Goal: Task Accomplishment & Management: Use online tool/utility

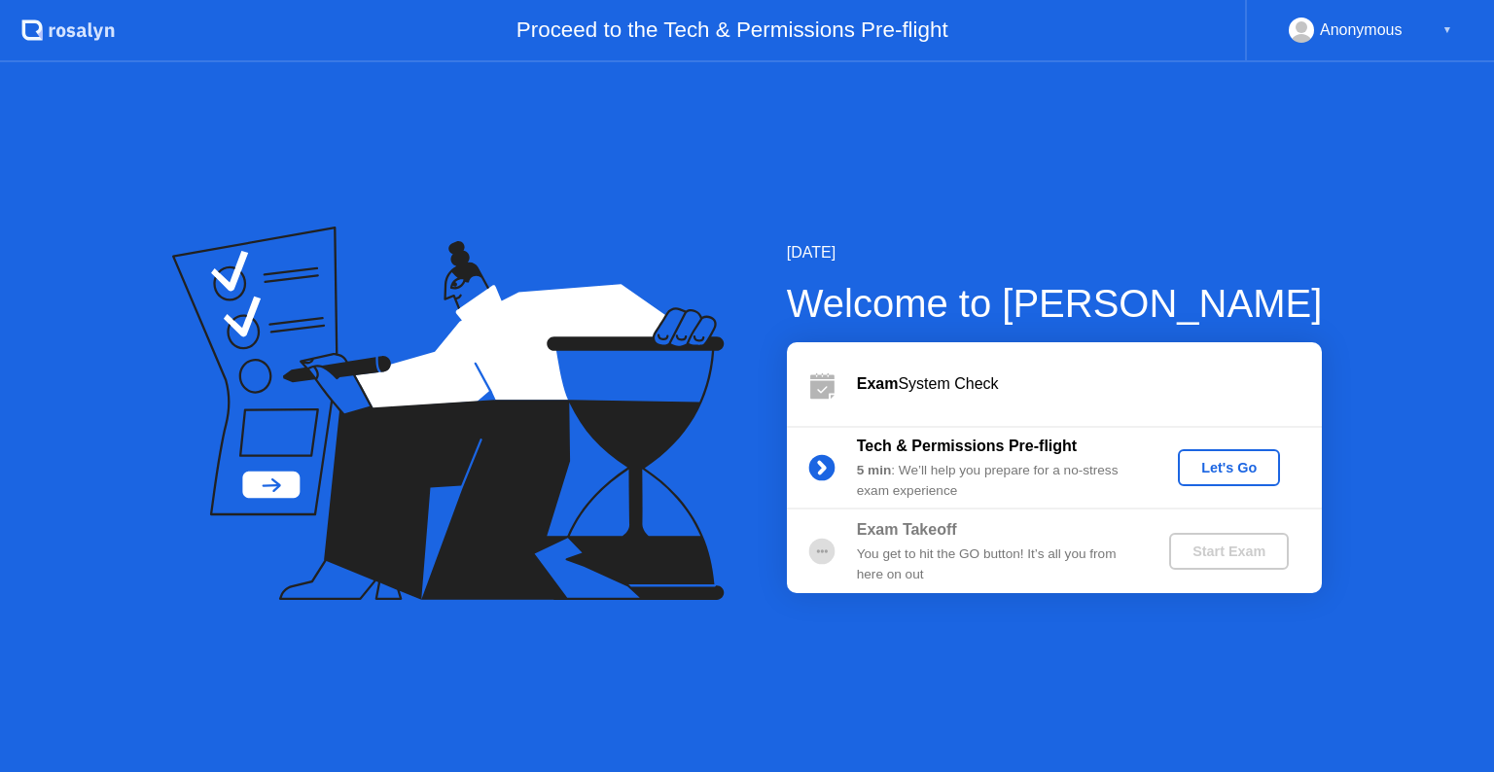
click at [1234, 476] on div "Let's Go" at bounding box center [1229, 468] width 87 height 16
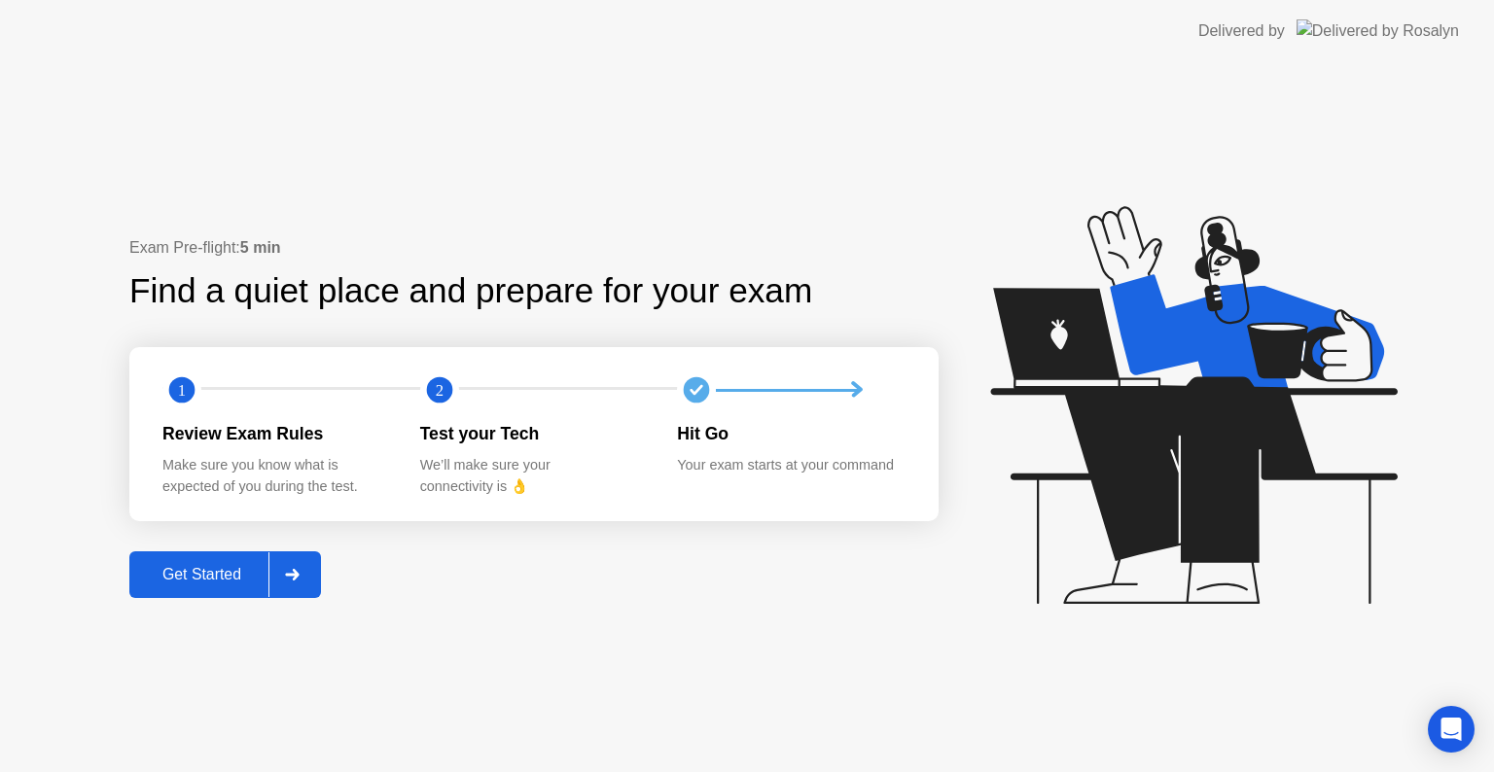
click at [195, 582] on div "Get Started" at bounding box center [201, 575] width 133 height 18
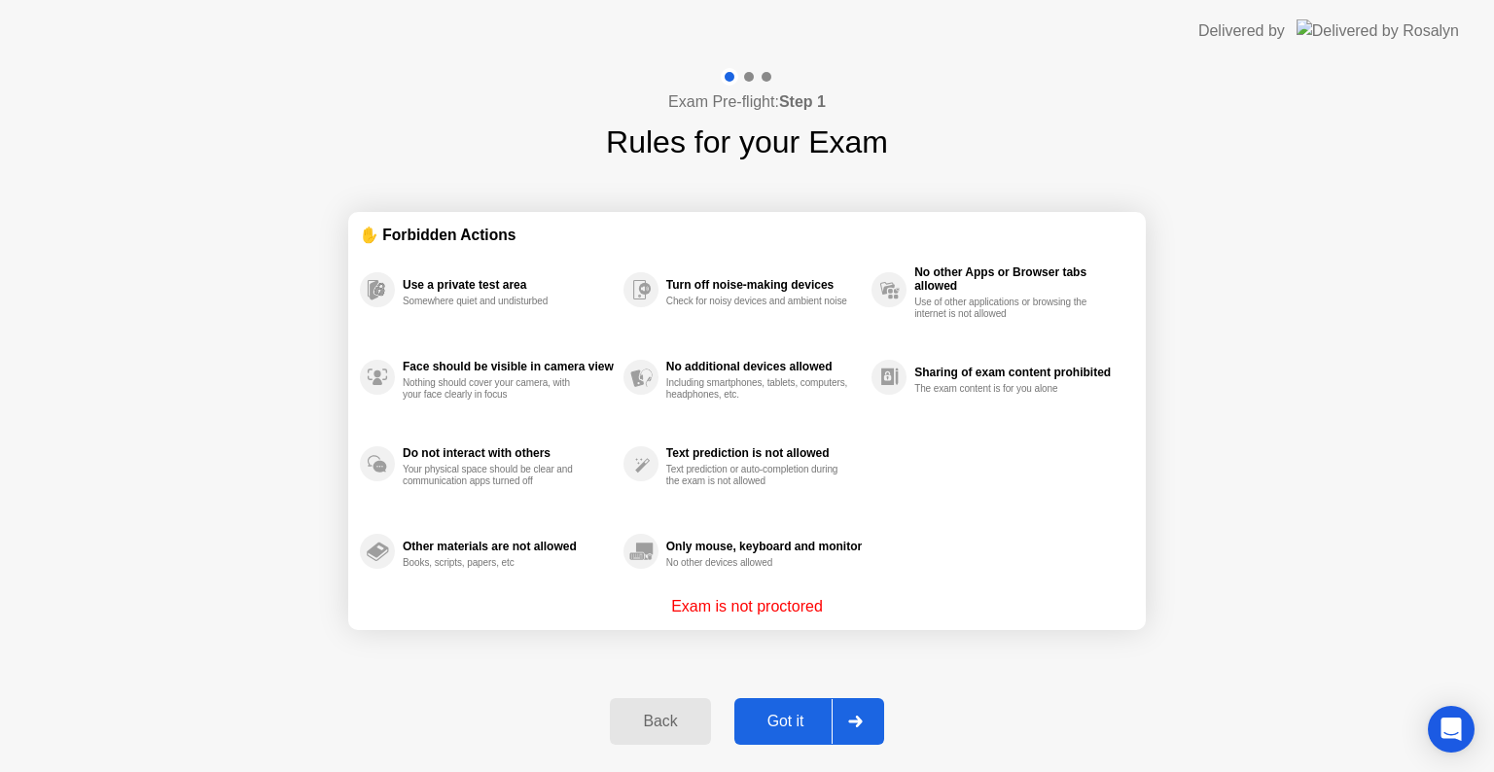
click at [803, 721] on div "Got it" at bounding box center [785, 722] width 91 height 18
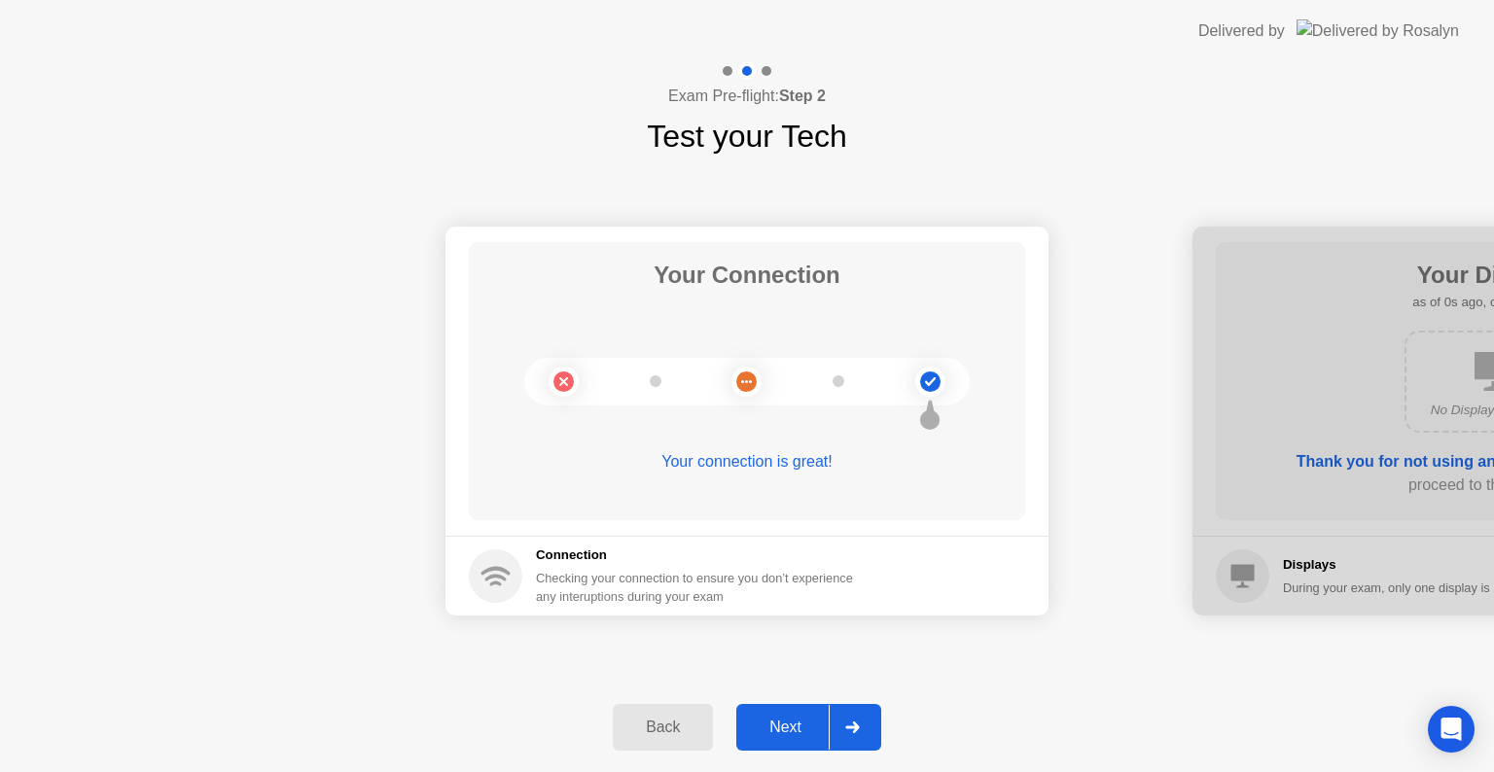
click at [803, 721] on div "Next" at bounding box center [785, 728] width 87 height 18
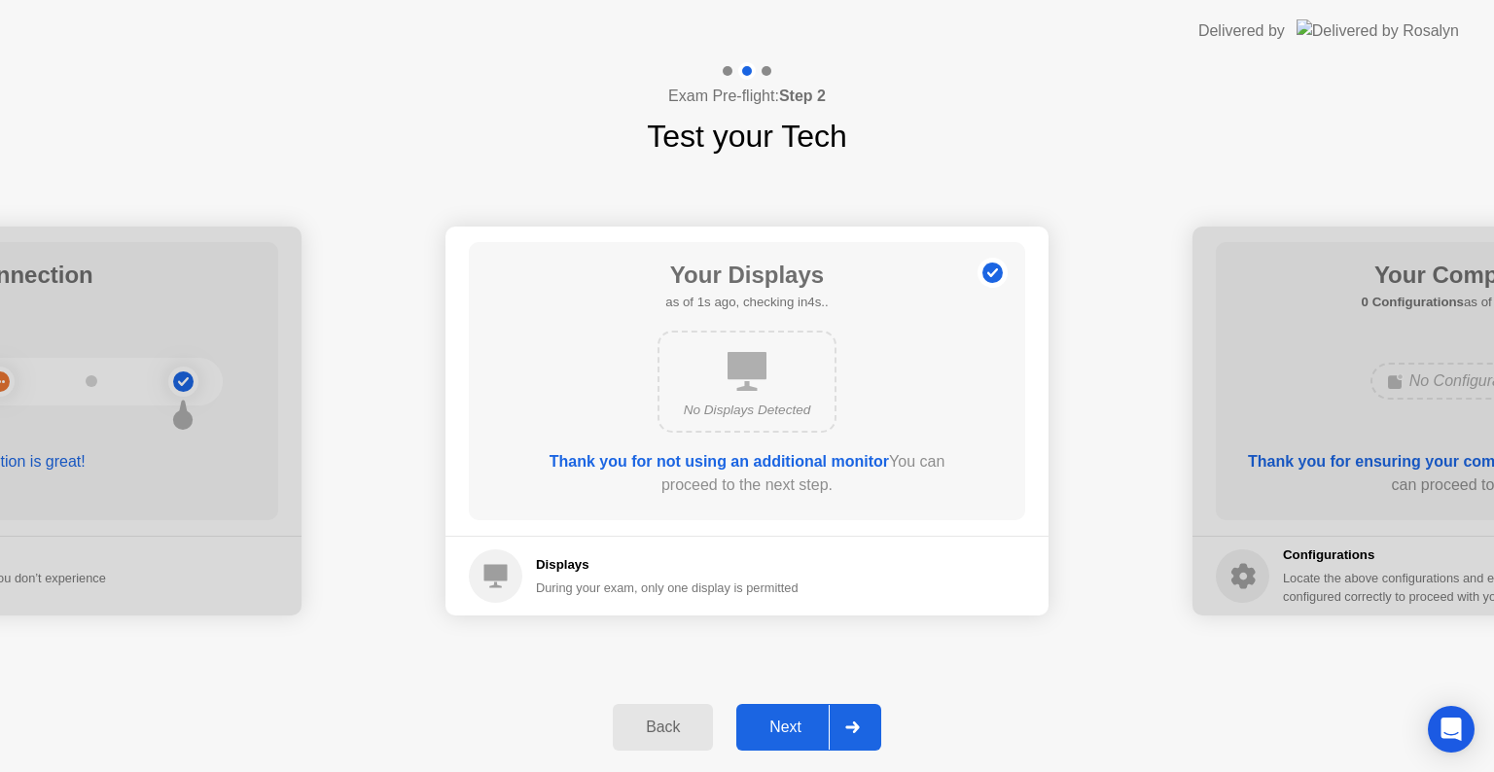
click at [803, 721] on div "Next" at bounding box center [785, 728] width 87 height 18
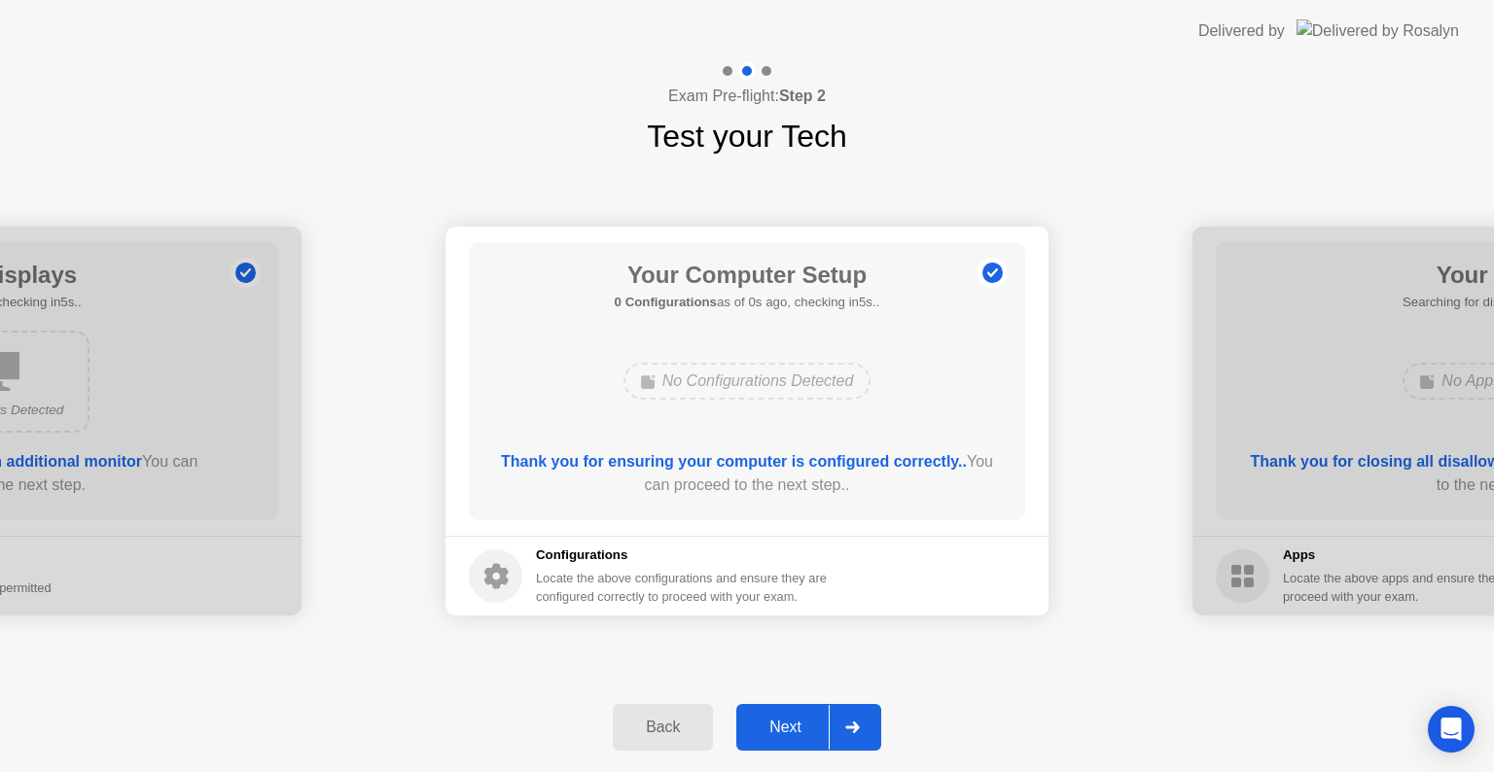
click at [803, 721] on div "Next" at bounding box center [785, 728] width 87 height 18
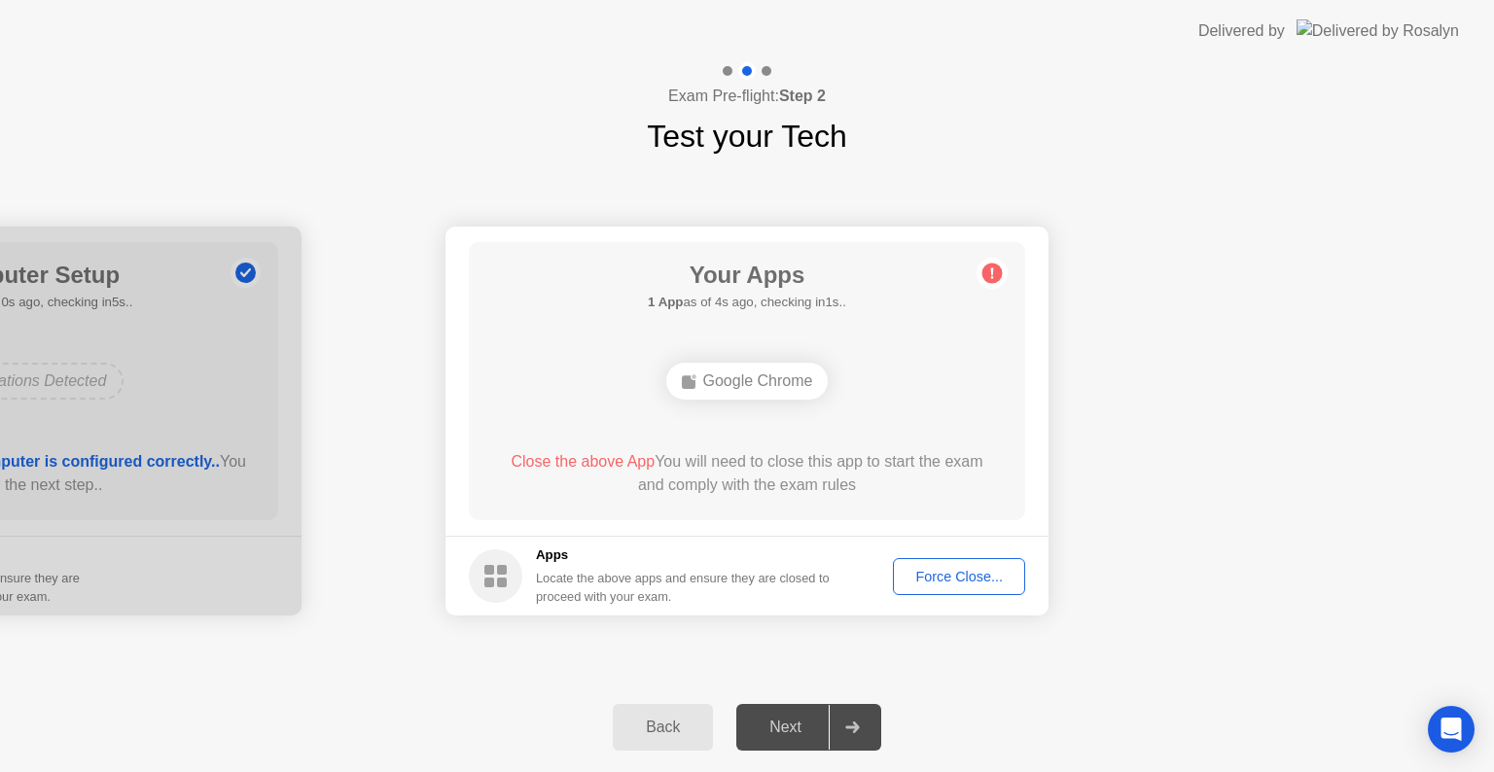
click at [960, 574] on div "Force Close..." at bounding box center [959, 577] width 119 height 16
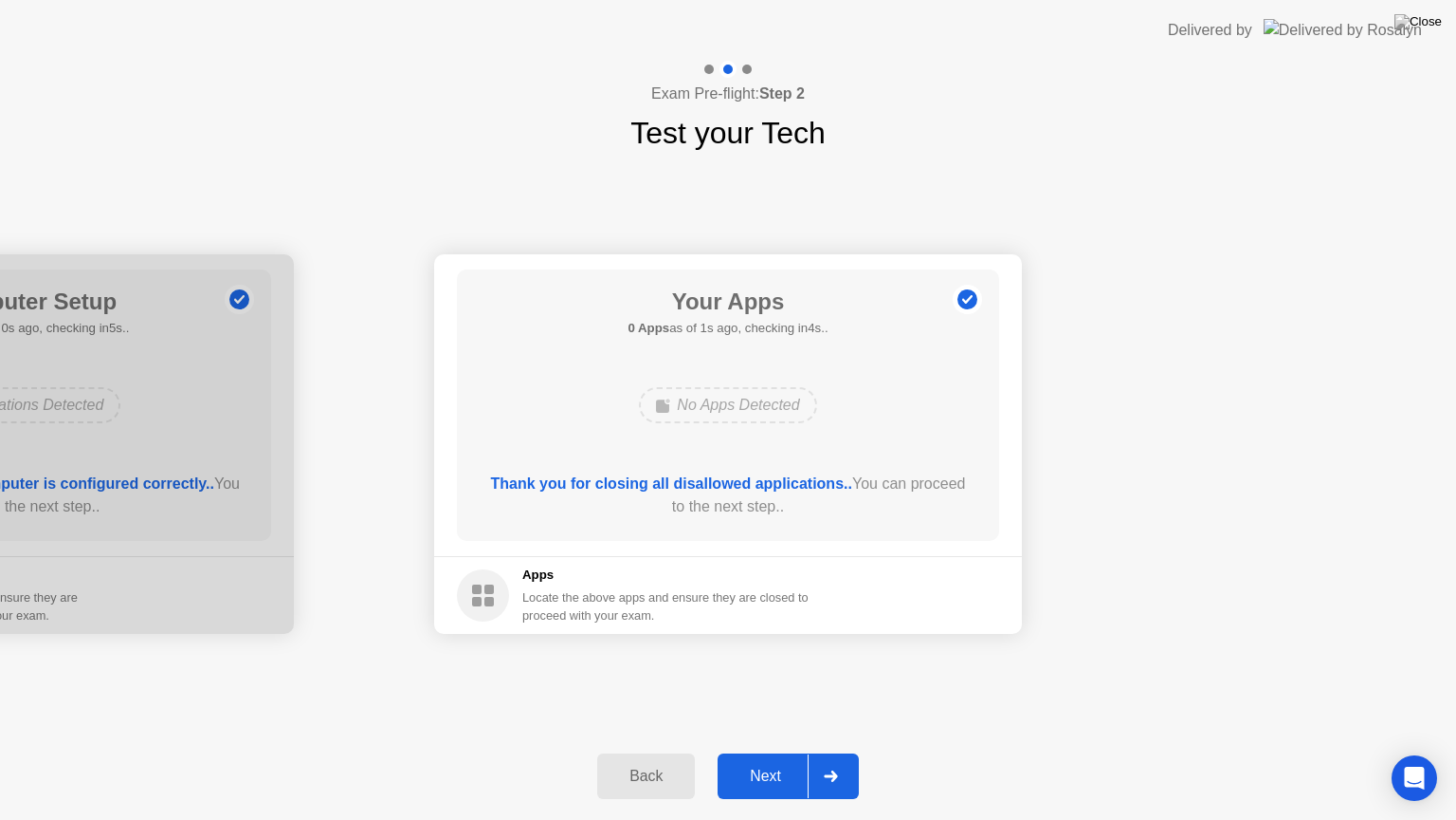
click at [779, 752] on div "Next" at bounding box center [765, 776] width 85 height 18
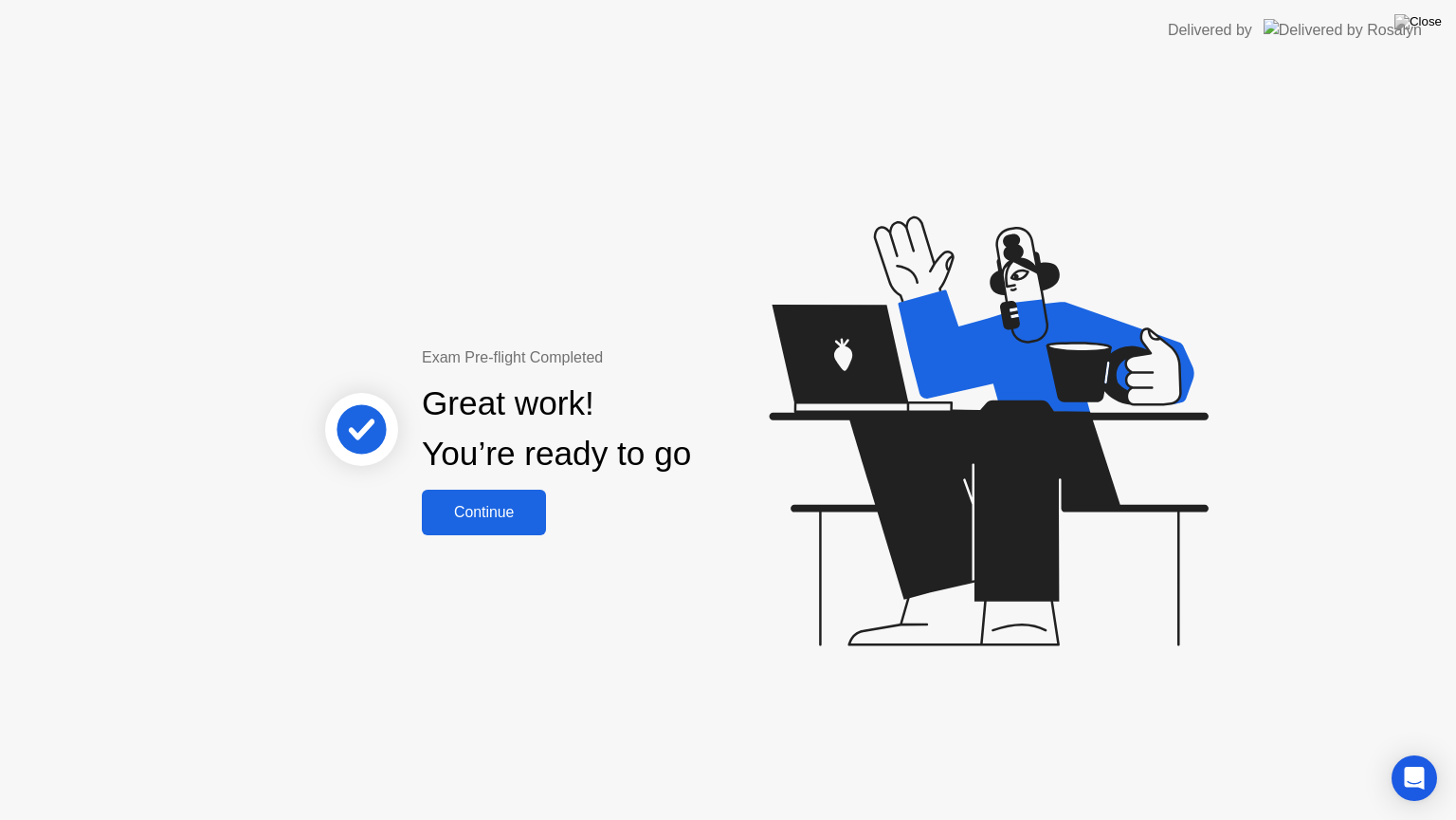
click at [496, 509] on div "Continue" at bounding box center [484, 513] width 113 height 18
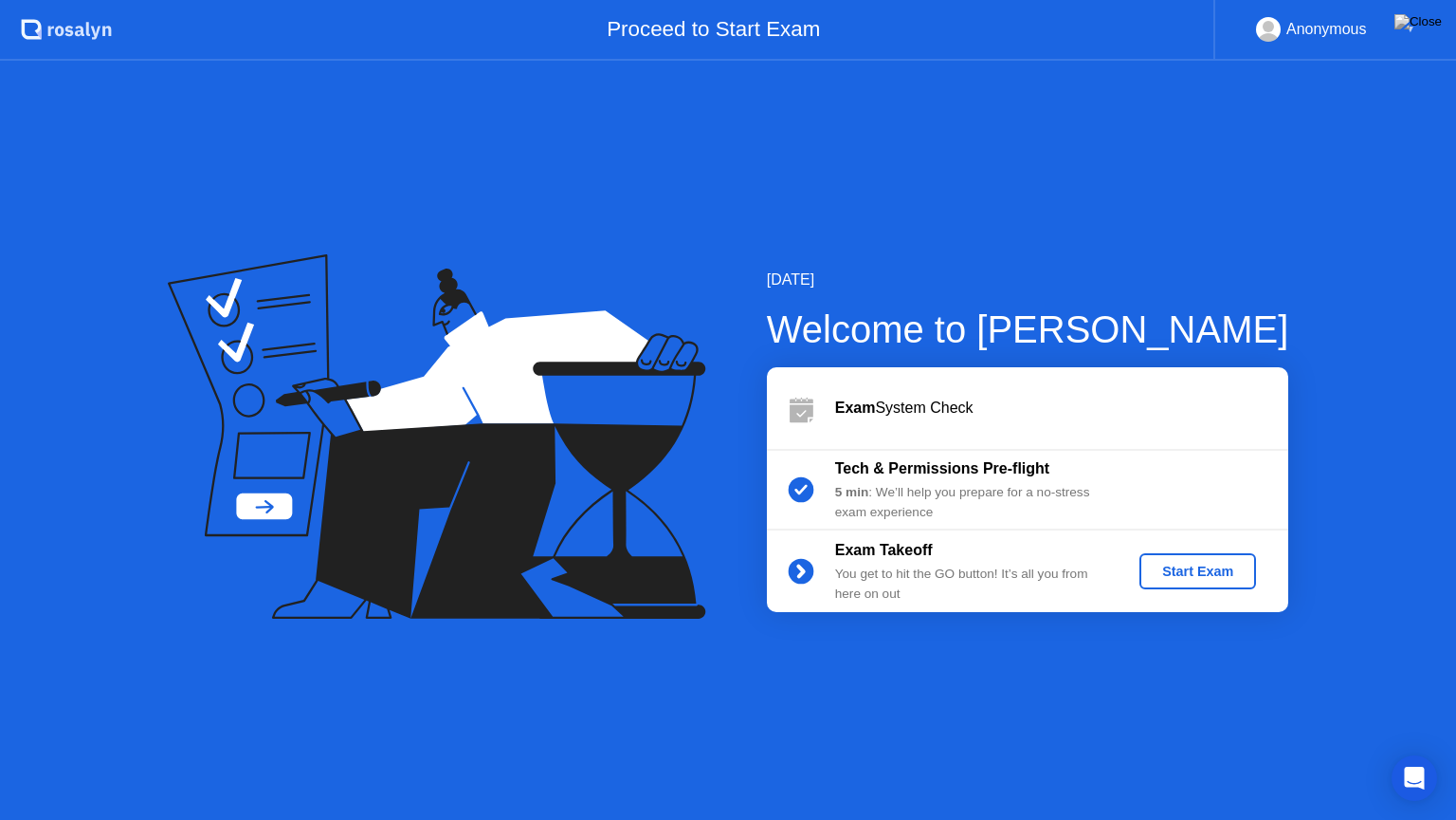
click at [1187, 576] on div "Start Exam" at bounding box center [1198, 571] width 101 height 16
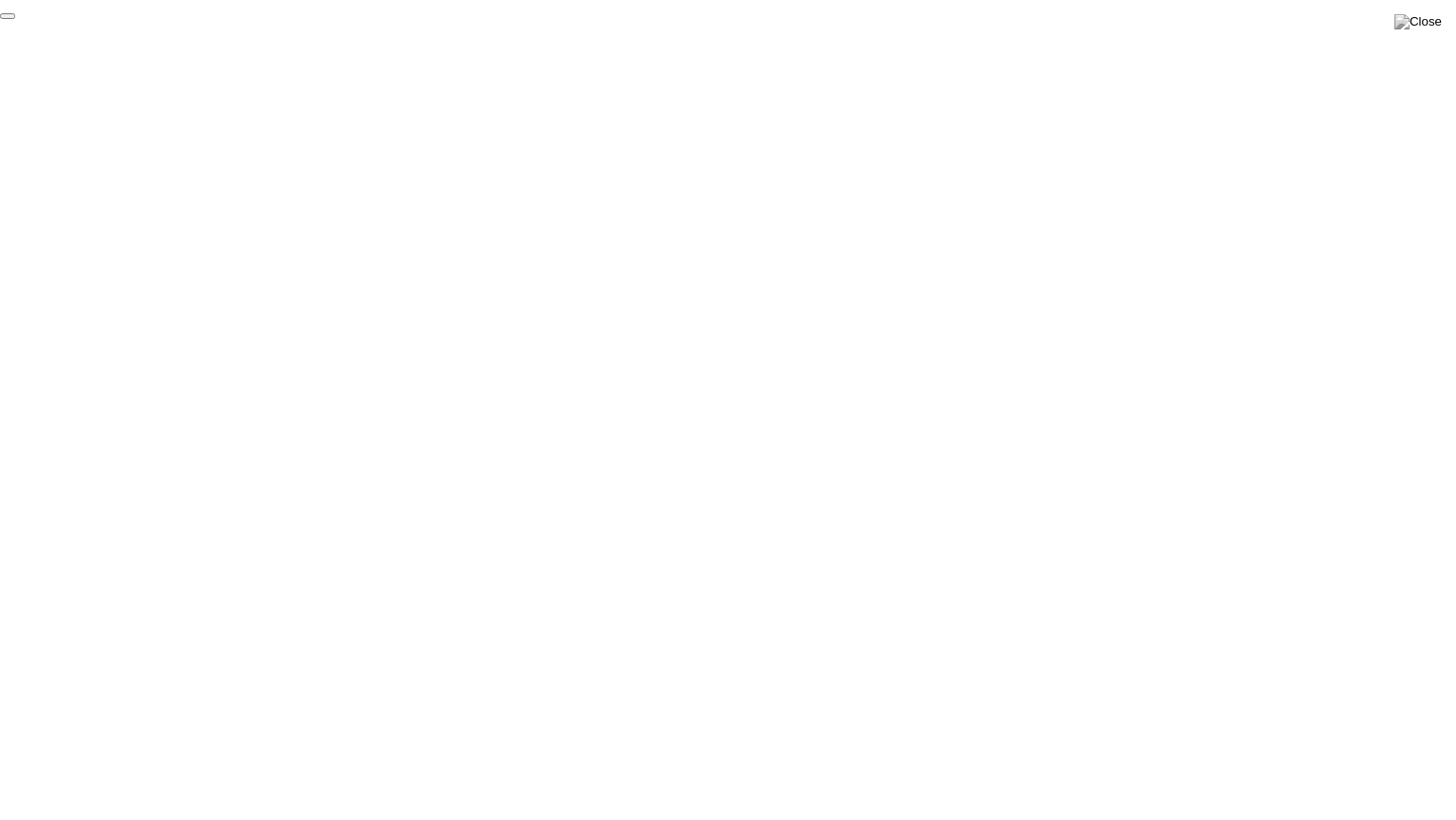
click div "End Proctoring Session"
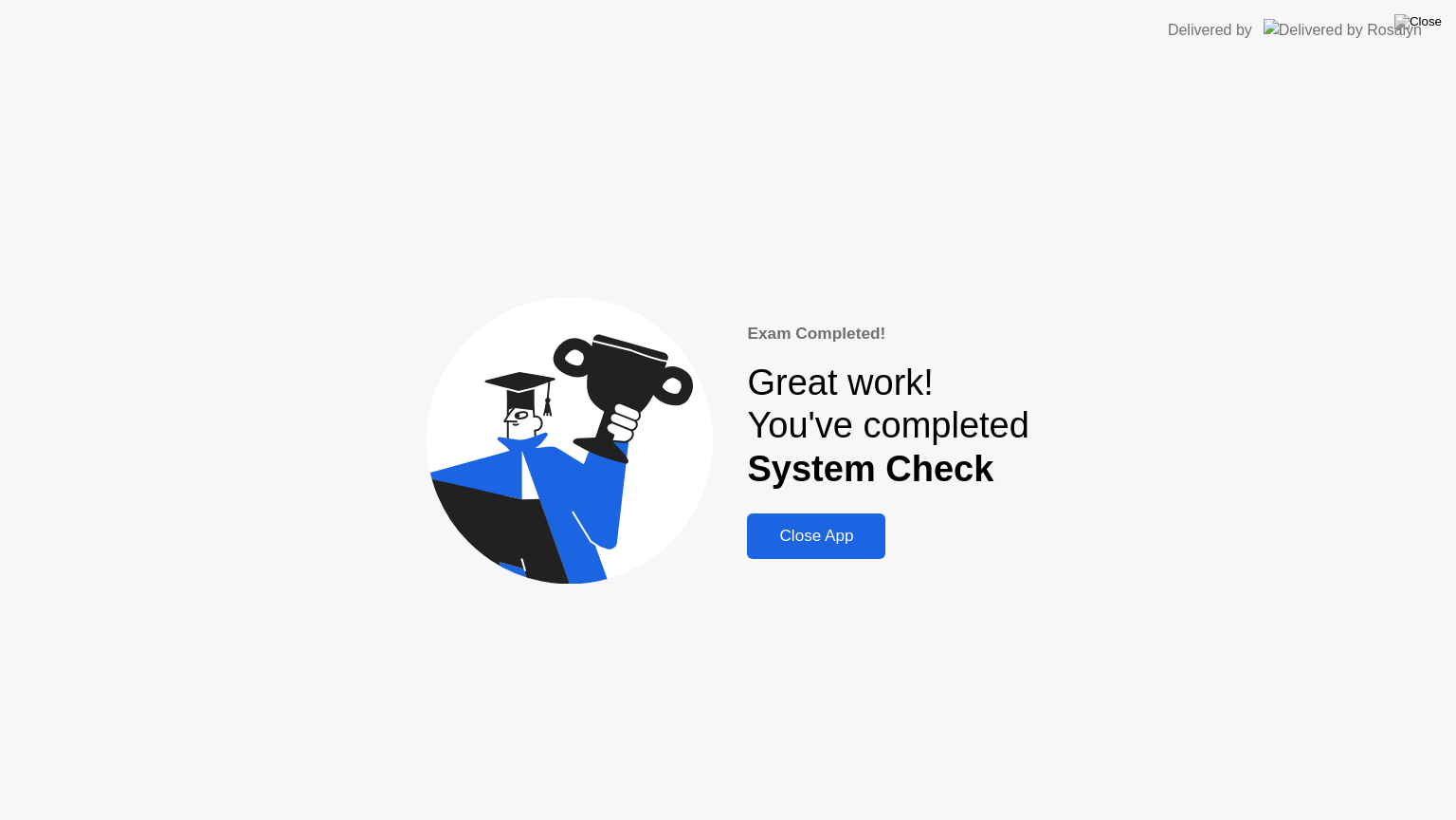
click at [812, 542] on div "Close App" at bounding box center [816, 535] width 127 height 19
